Goal: Task Accomplishment & Management: Manage account settings

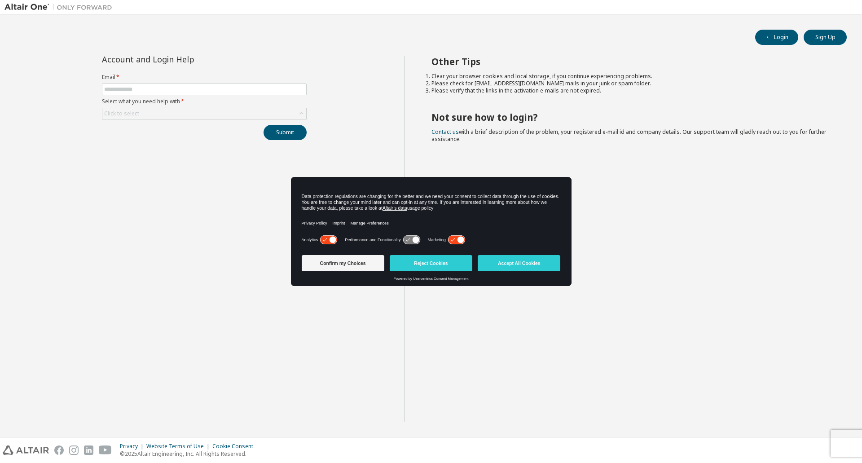
click at [330, 240] on icon at bounding box center [333, 240] width 7 height 7
click at [460, 239] on icon at bounding box center [461, 240] width 7 height 7
click at [344, 265] on button "Confirm my Choices" at bounding box center [343, 263] width 83 height 16
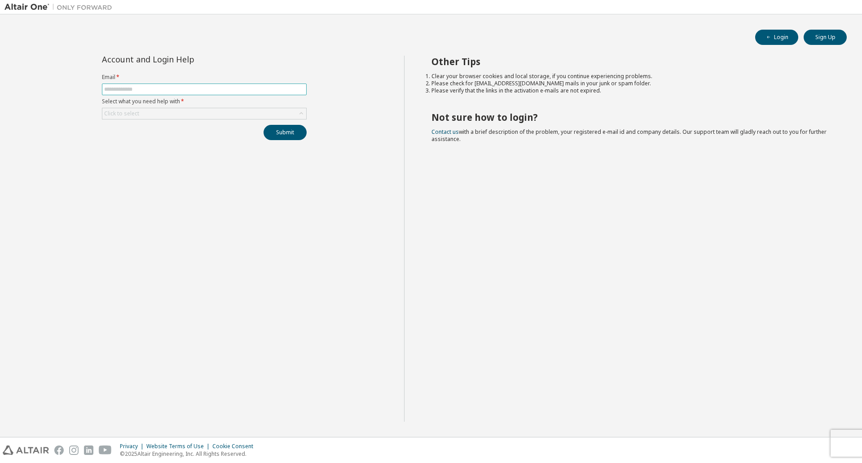
click at [274, 91] on input "text" at bounding box center [204, 89] width 200 height 7
type input "**********"
click at [285, 114] on div "Click to select" at bounding box center [204, 113] width 204 height 11
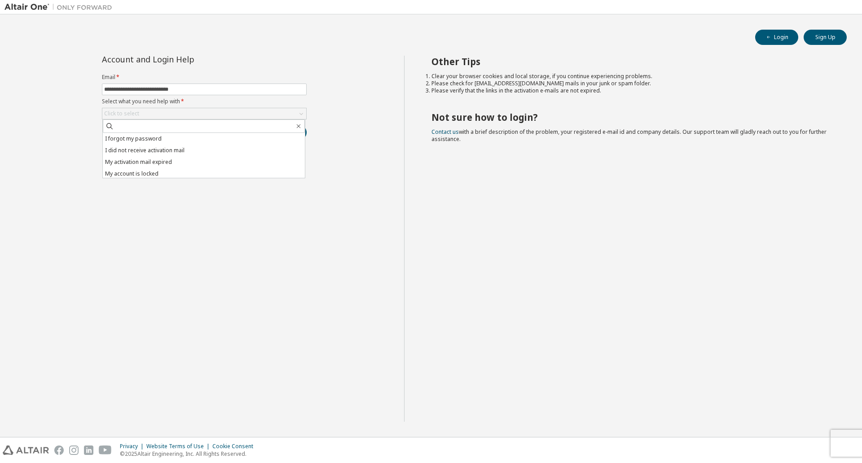
click at [375, 273] on div "**********" at bounding box center [204, 239] width 400 height 366
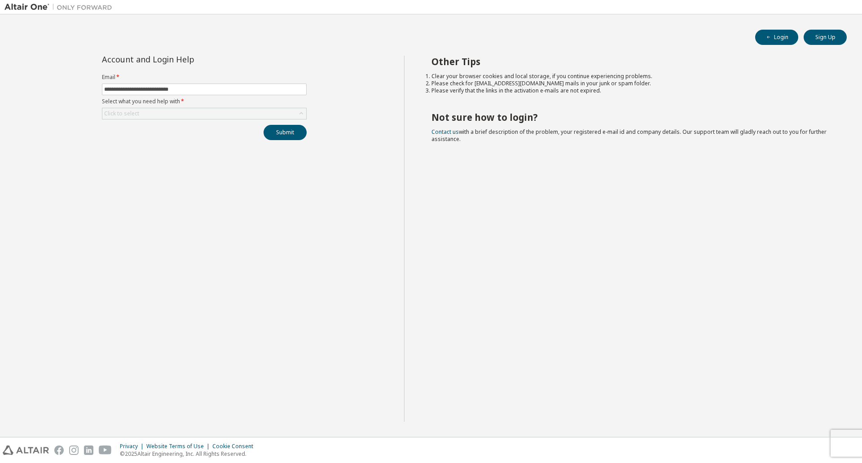
drag, startPoint x: 655, startPoint y: 229, endPoint x: 651, endPoint y: 220, distance: 9.7
click at [653, 226] on div "Other Tips Clear your browser cookies and local storage, if you continue experi…" at bounding box center [631, 239] width 454 height 366
click at [300, 113] on icon at bounding box center [301, 113] width 9 height 9
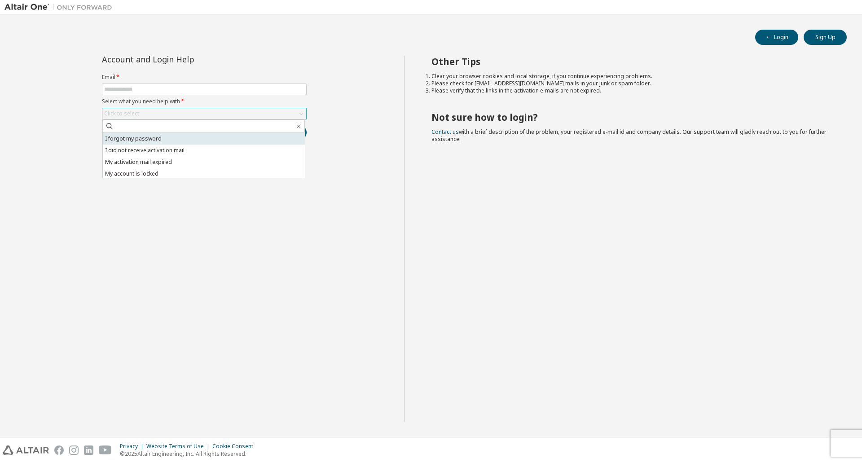
click at [153, 139] on li "I forgot my password" at bounding box center [204, 139] width 202 height 12
